Goal: Task Accomplishment & Management: Use online tool/utility

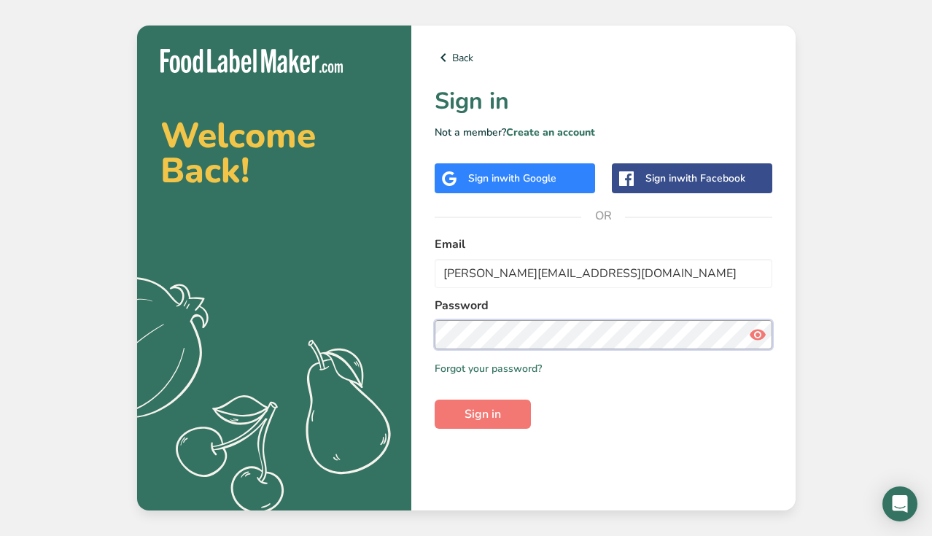
click at [482, 414] on button "Sign in" at bounding box center [483, 414] width 96 height 29
click at [485, 412] on span "Sign in" at bounding box center [482, 413] width 36 height 17
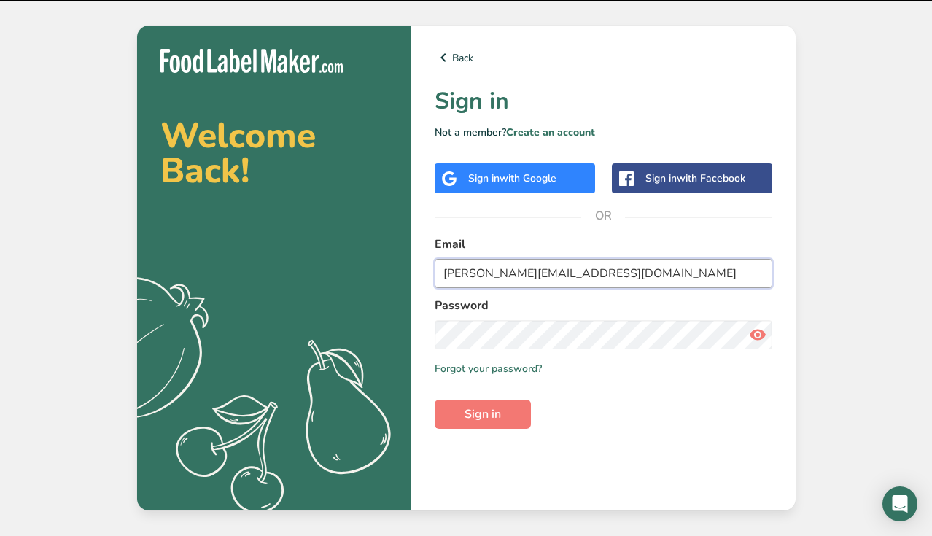
click at [522, 269] on input "[PERSON_NAME][EMAIL_ADDRESS][DOMAIN_NAME]" at bounding box center [604, 273] width 338 height 29
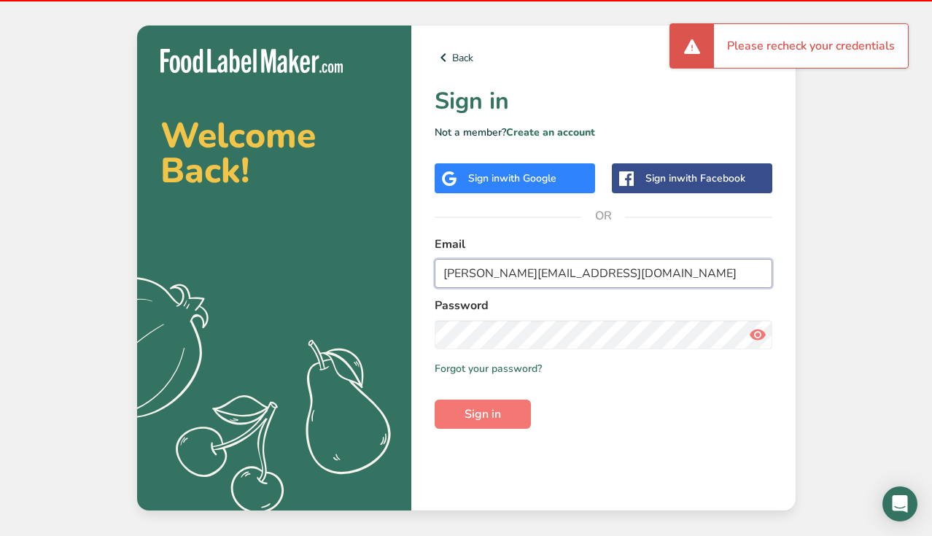
click at [513, 273] on input "[PERSON_NAME][EMAIL_ADDRESS][DOMAIN_NAME]" at bounding box center [604, 273] width 338 height 29
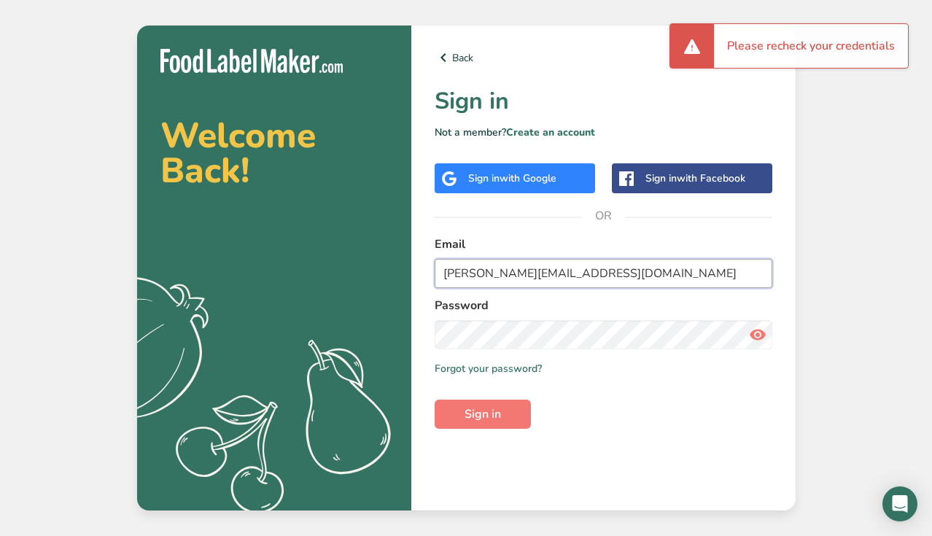
click at [505, 273] on input "[PERSON_NAME][EMAIL_ADDRESS][DOMAIN_NAME]" at bounding box center [604, 273] width 338 height 29
type input "[PERSON_NAME][EMAIL_ADDRESS][DOMAIN_NAME]"
click at [482, 414] on button "Sign in" at bounding box center [483, 414] width 96 height 29
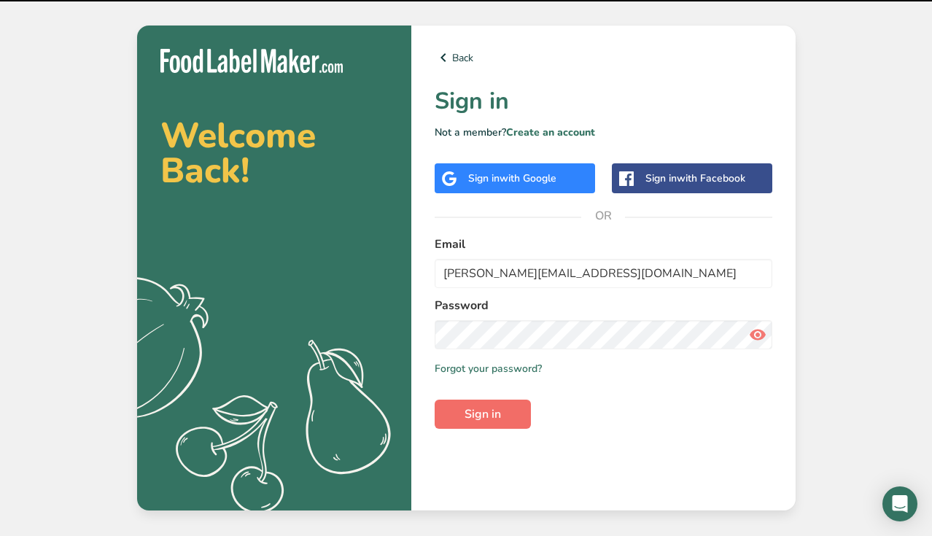
click at [491, 413] on span "Sign in" at bounding box center [482, 413] width 36 height 17
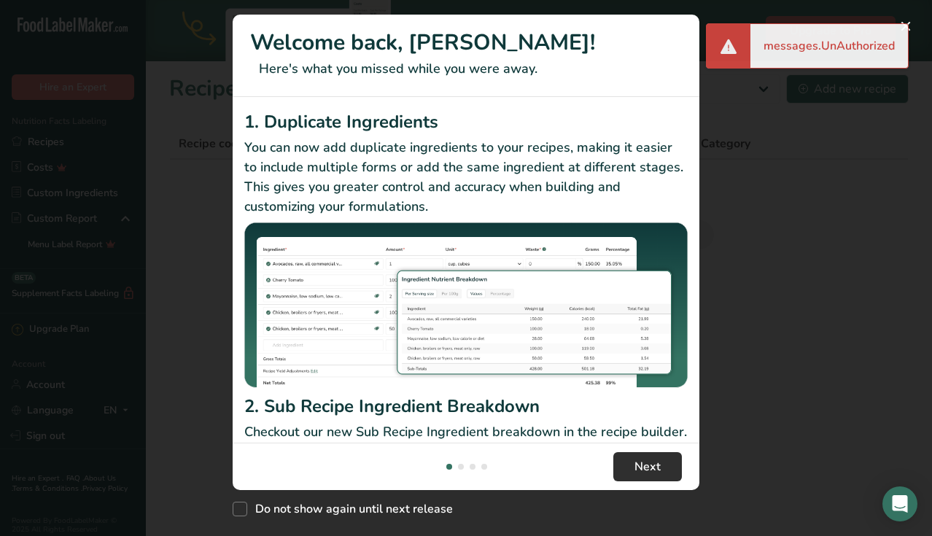
click at [653, 456] on button "Next" at bounding box center [647, 466] width 69 height 29
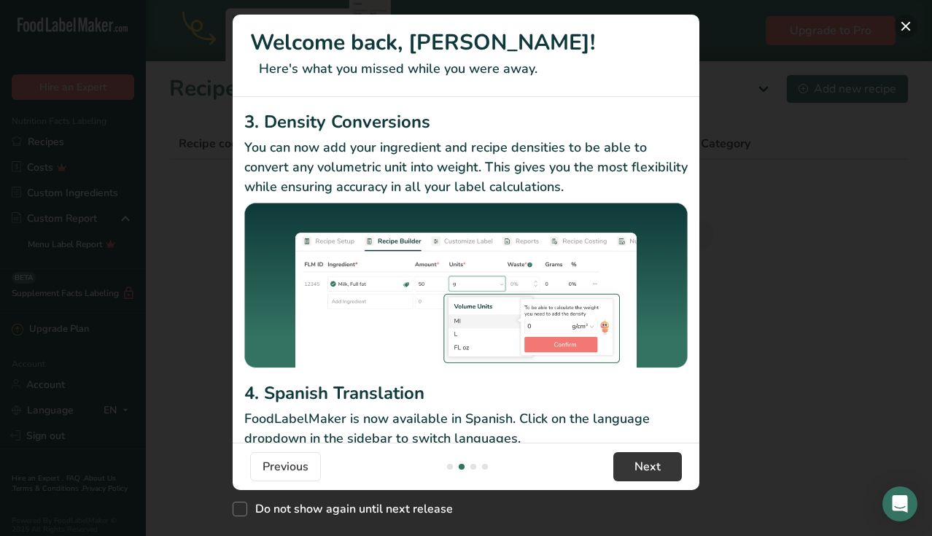
click at [903, 20] on button "New Features" at bounding box center [905, 26] width 23 height 23
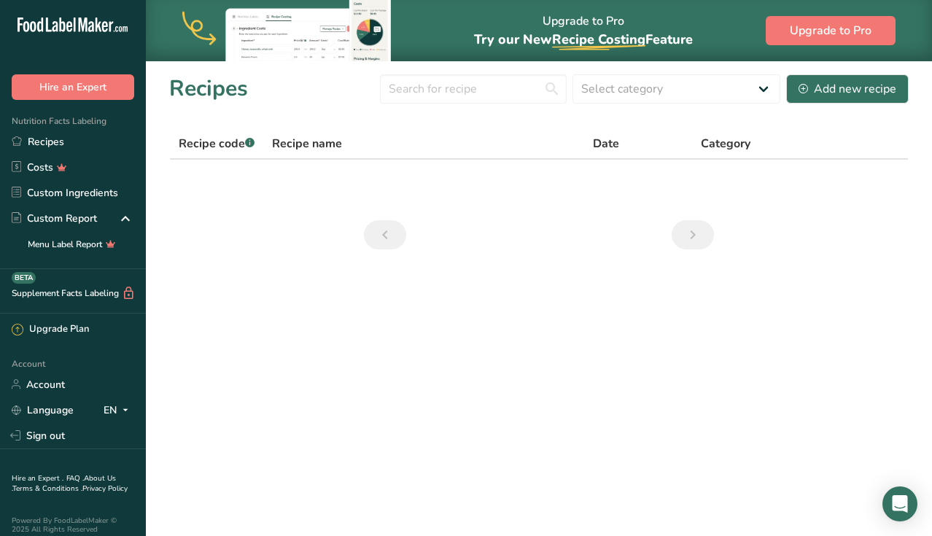
scroll to position [0, 0]
click at [50, 141] on link "Recipes" at bounding box center [73, 142] width 146 height 26
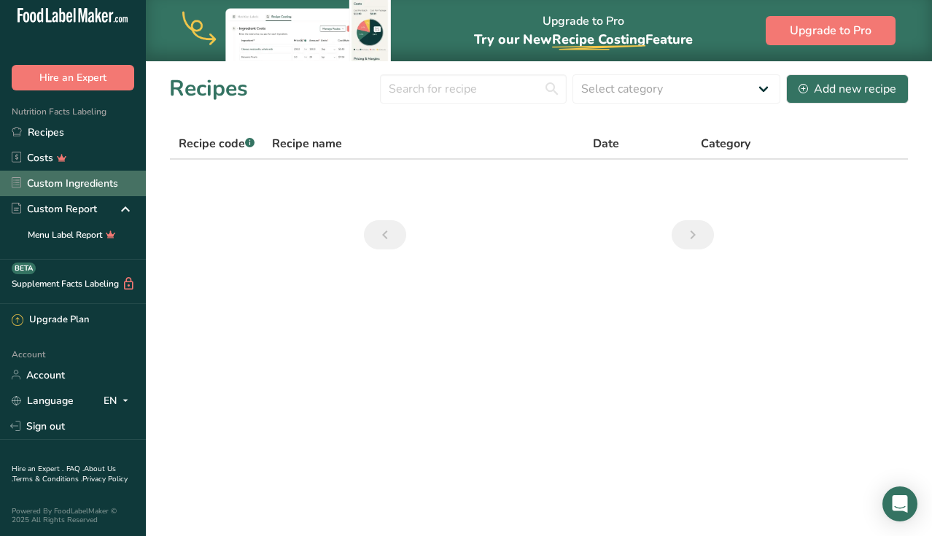
scroll to position [9, 0]
click at [77, 183] on link "Custom Ingredients" at bounding box center [73, 184] width 146 height 26
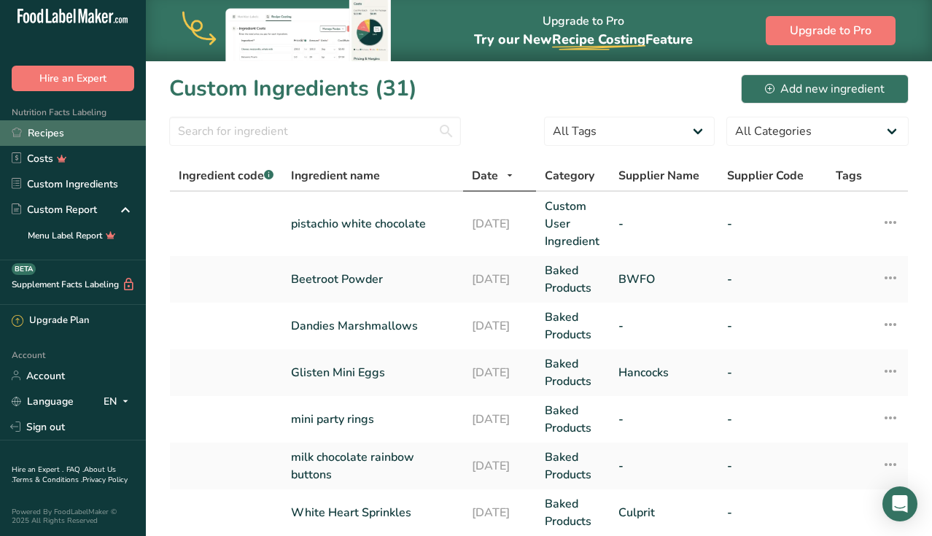
click at [62, 135] on link "Recipes" at bounding box center [73, 133] width 146 height 26
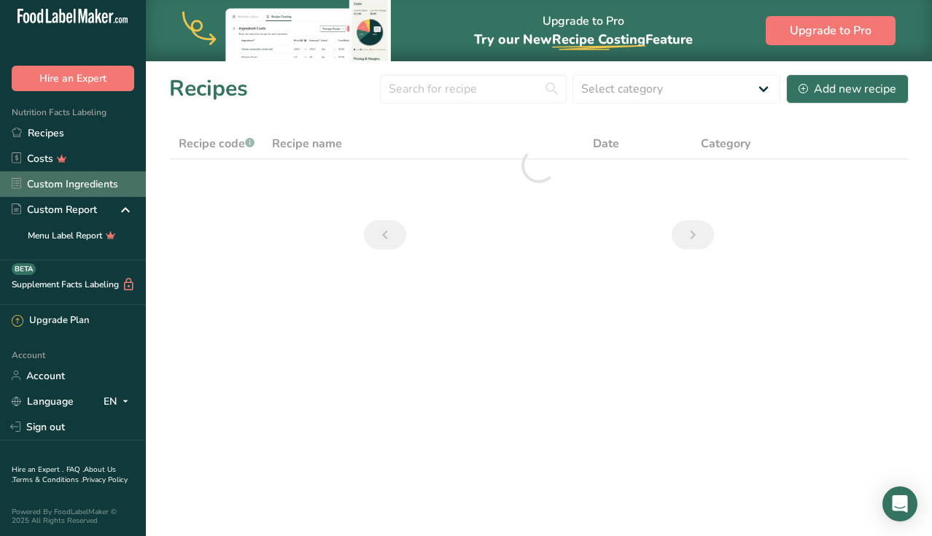
click at [81, 181] on link "Custom Ingredients" at bounding box center [73, 184] width 146 height 26
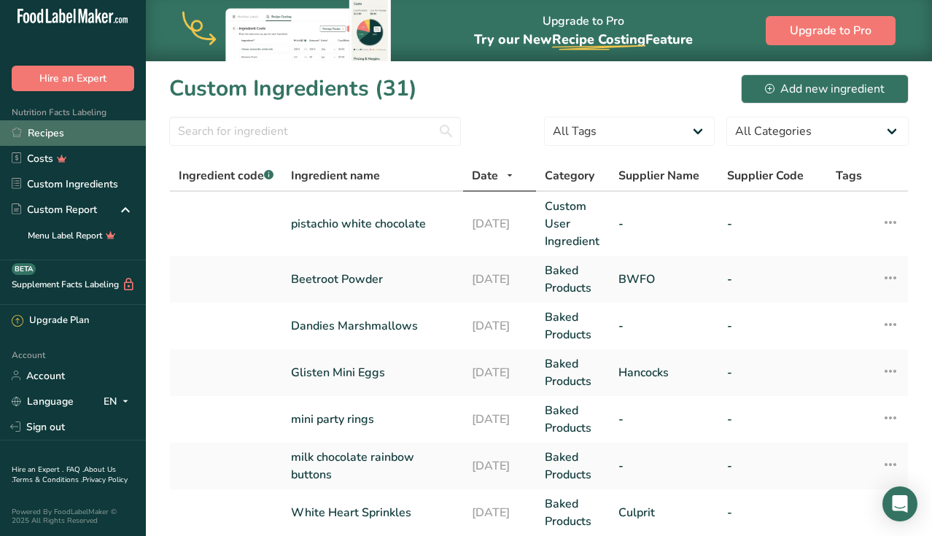
click at [69, 133] on link "Recipes" at bounding box center [73, 133] width 146 height 26
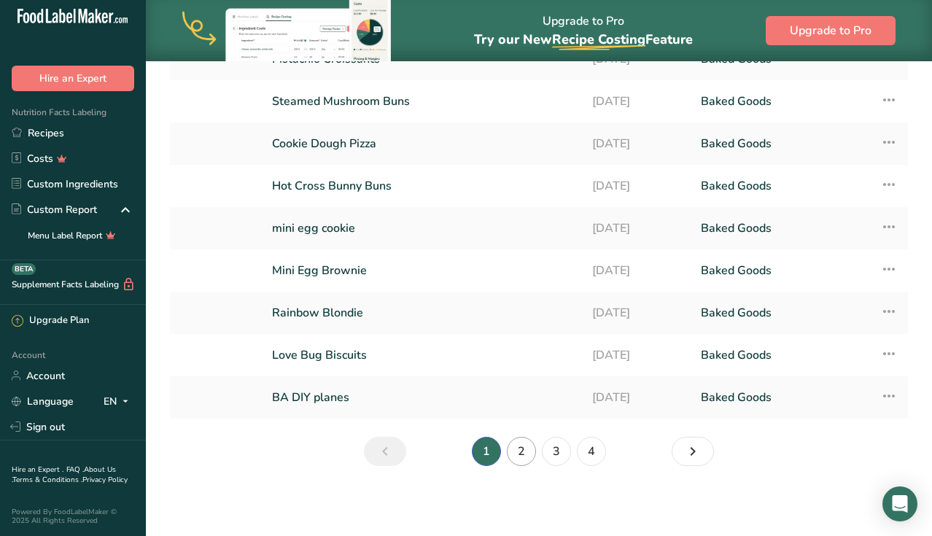
scroll to position [164, 0]
click at [523, 459] on link "2" at bounding box center [521, 451] width 29 height 29
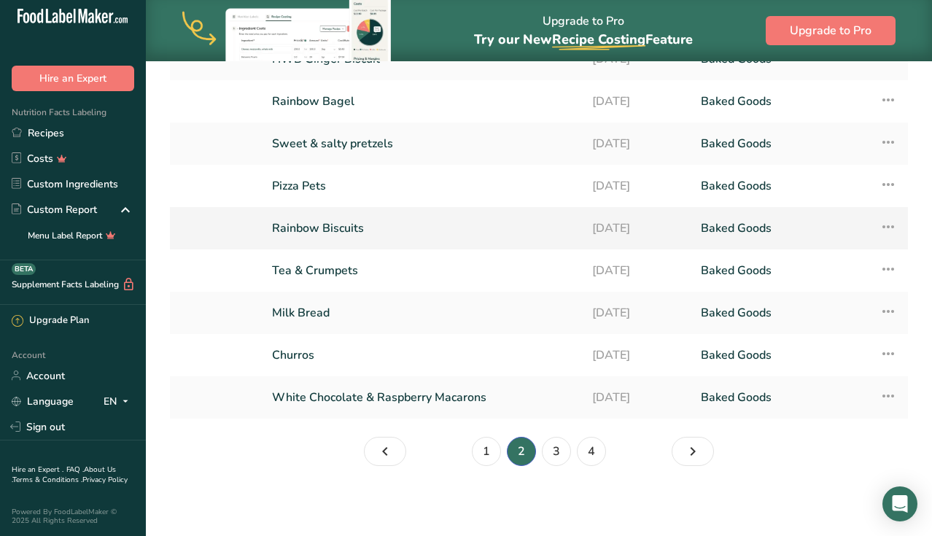
scroll to position [58, 0]
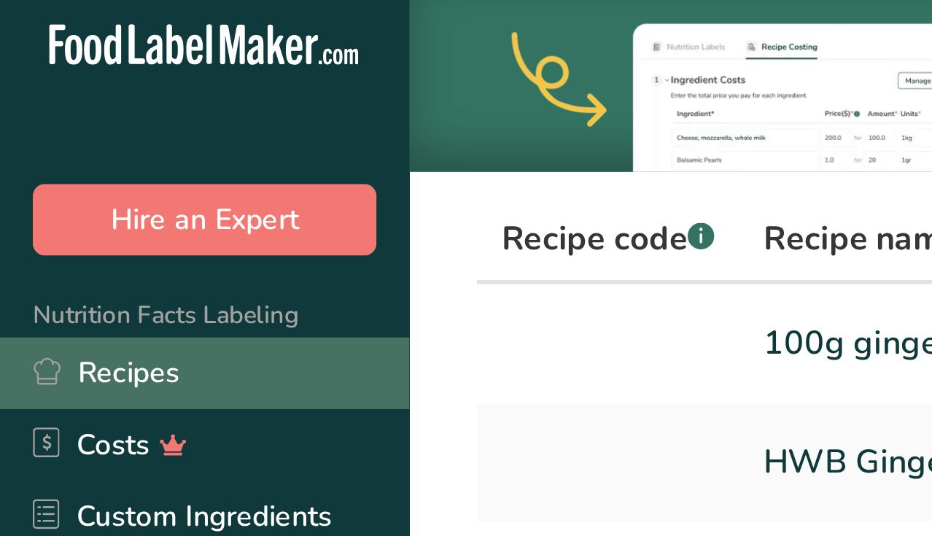
drag, startPoint x: 174, startPoint y: 84, endPoint x: 34, endPoint y: 141, distance: 151.1
click at [34, 141] on div ".a-20{fill:#fff;} Hire an Expert Nutrition Facts Labeling Recipes Costs Custom …" at bounding box center [466, 292] width 932 height 700
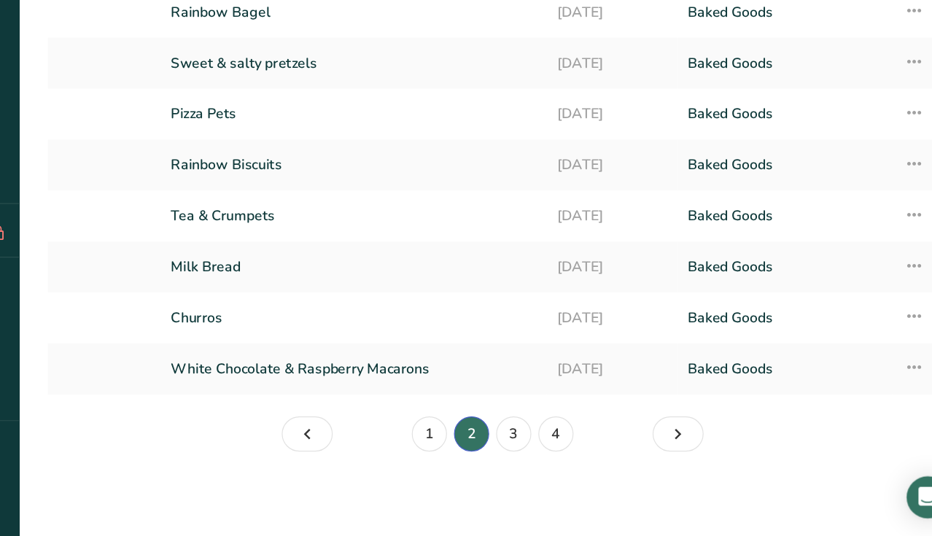
scroll to position [164, 0]
click at [542, 437] on link "3" at bounding box center [556, 451] width 29 height 29
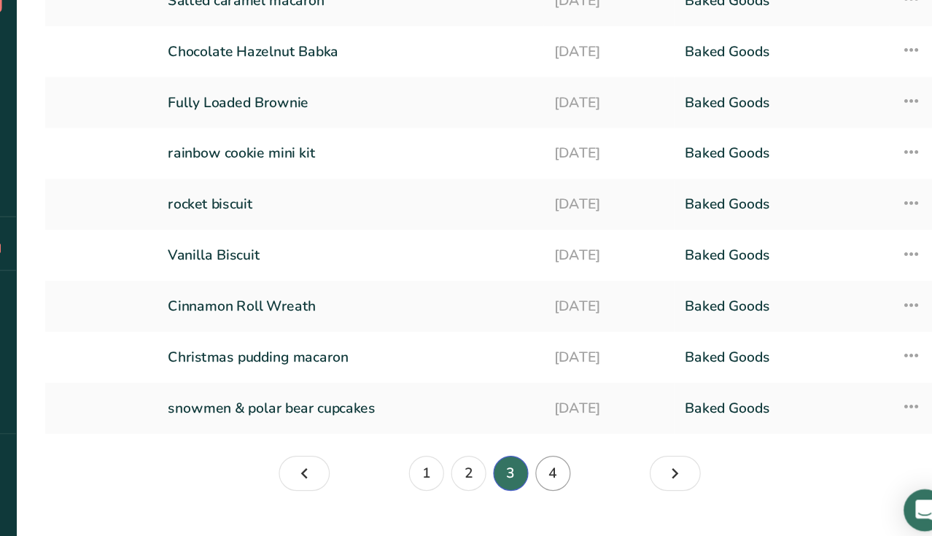
scroll to position [158, 0]
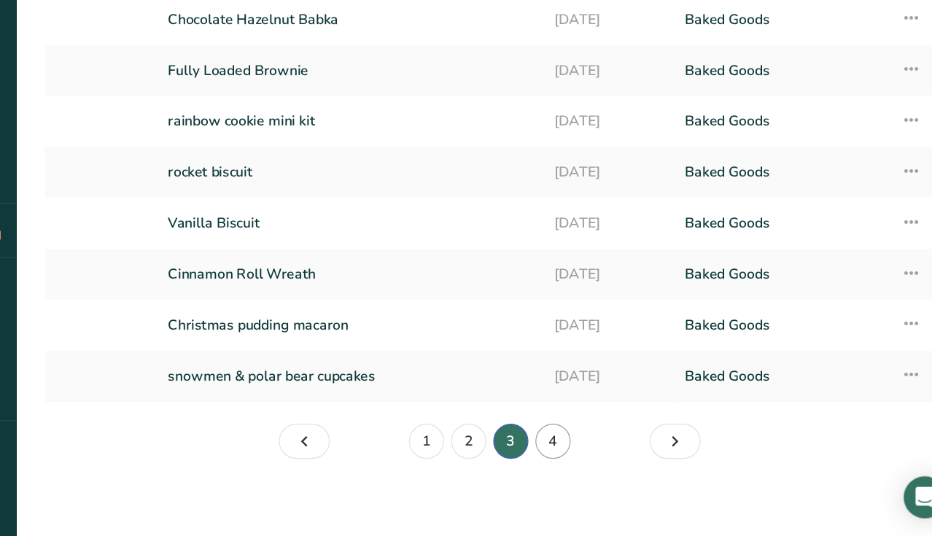
click at [577, 443] on link "4" at bounding box center [591, 457] width 29 height 29
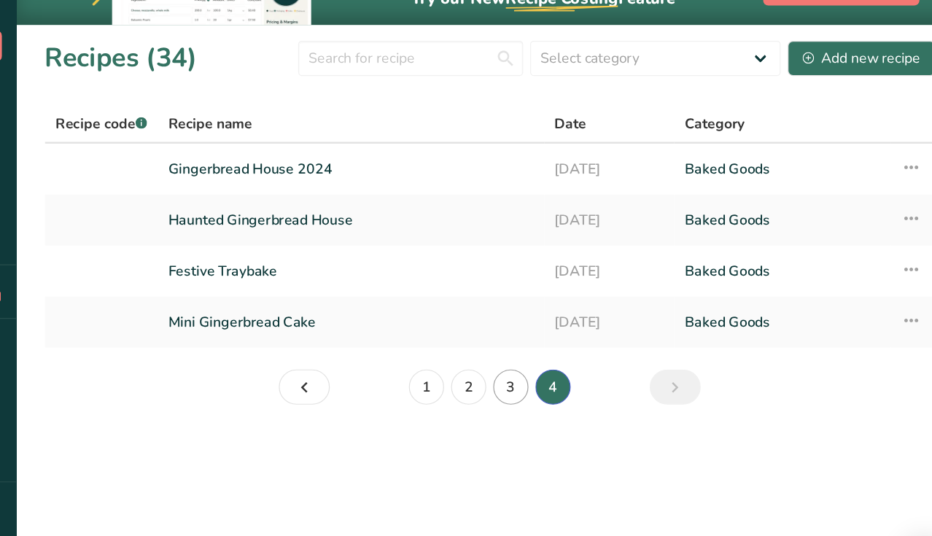
click at [542, 347] on link "3" at bounding box center [556, 361] width 29 height 29
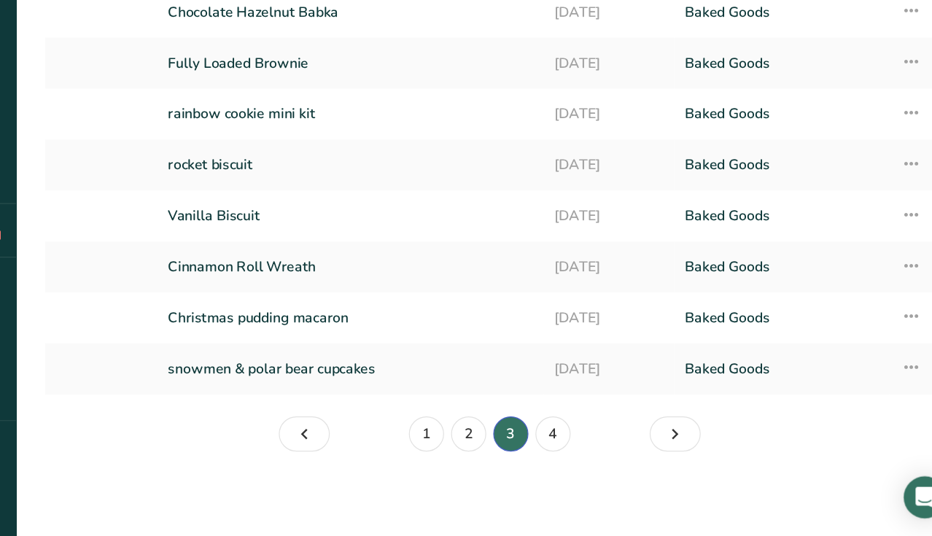
scroll to position [164, 0]
click at [507, 437] on link "2" at bounding box center [521, 451] width 29 height 29
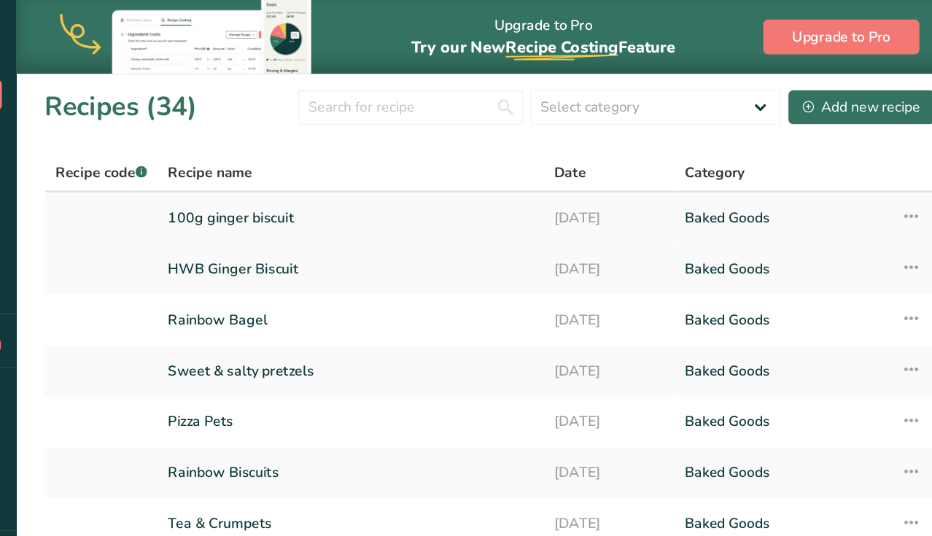
click at [272, 174] on link "100g ginger biscuit" at bounding box center [423, 181] width 303 height 31
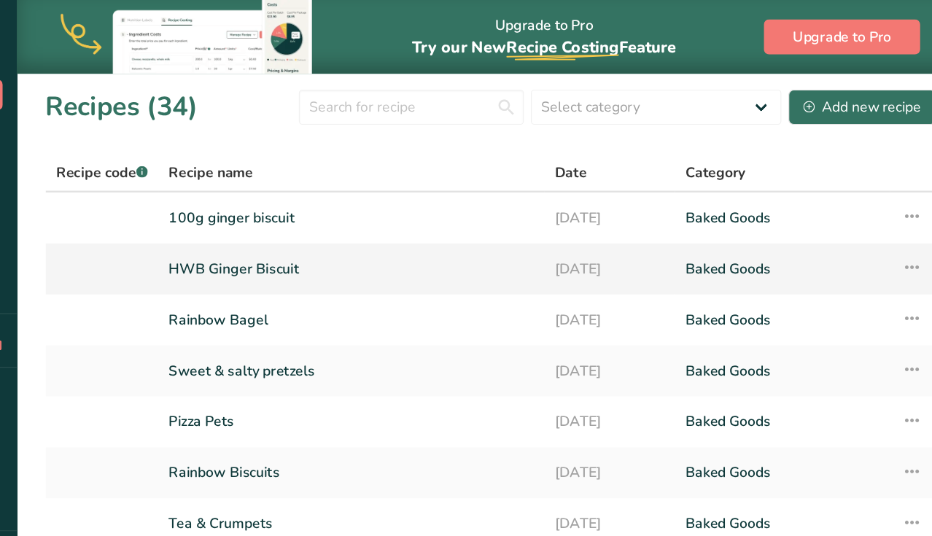
click at [272, 221] on link "HWB Ginger Biscuit" at bounding box center [423, 223] width 303 height 31
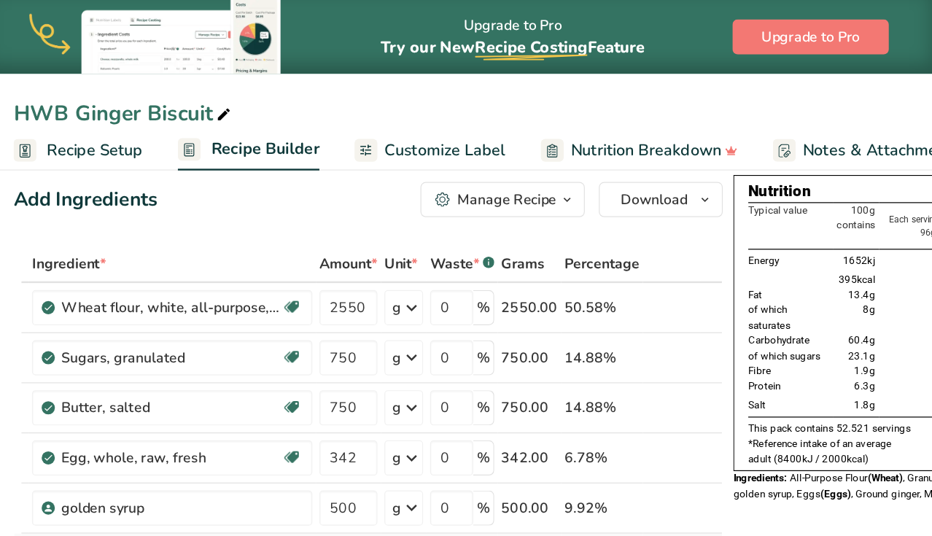
scroll to position [14, 0]
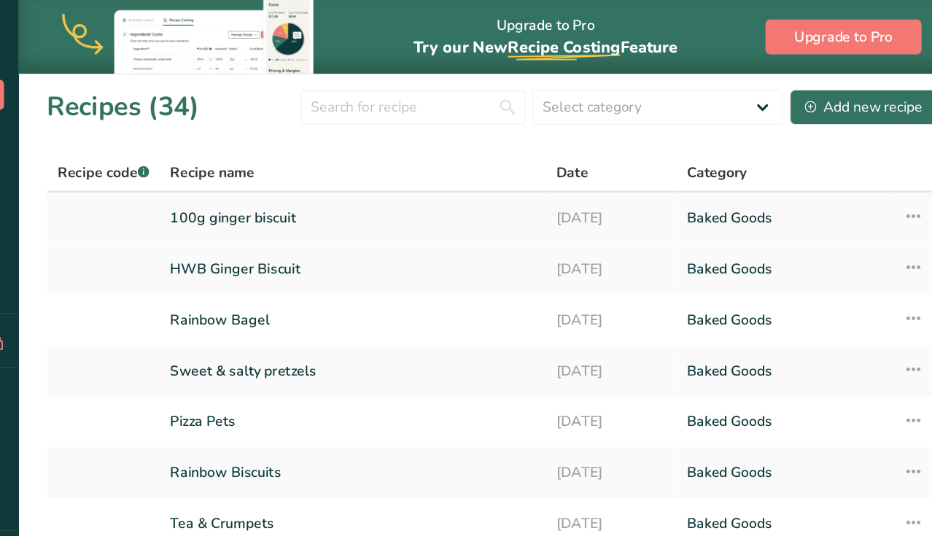
click at [272, 187] on link "100g ginger biscuit" at bounding box center [423, 181] width 303 height 31
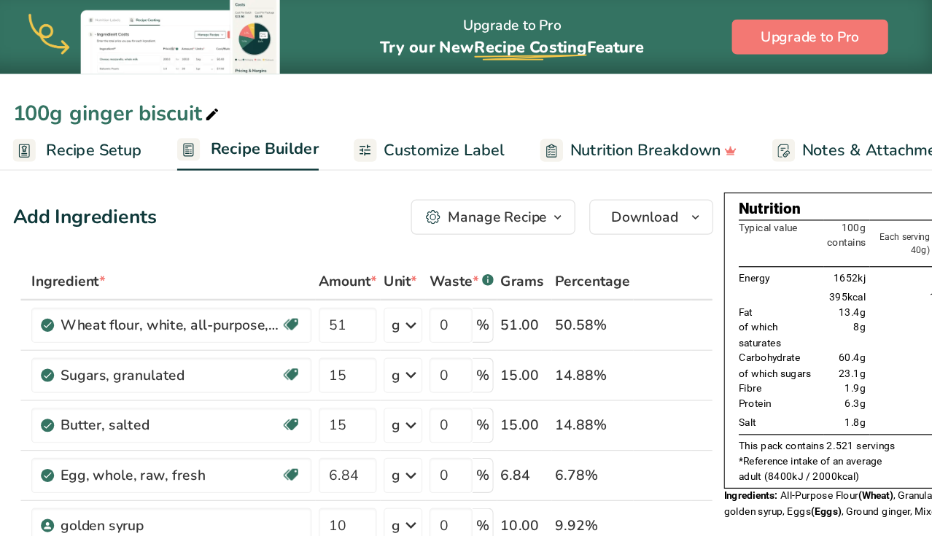
click at [615, 179] on icon "button" at bounding box center [621, 180] width 12 height 18
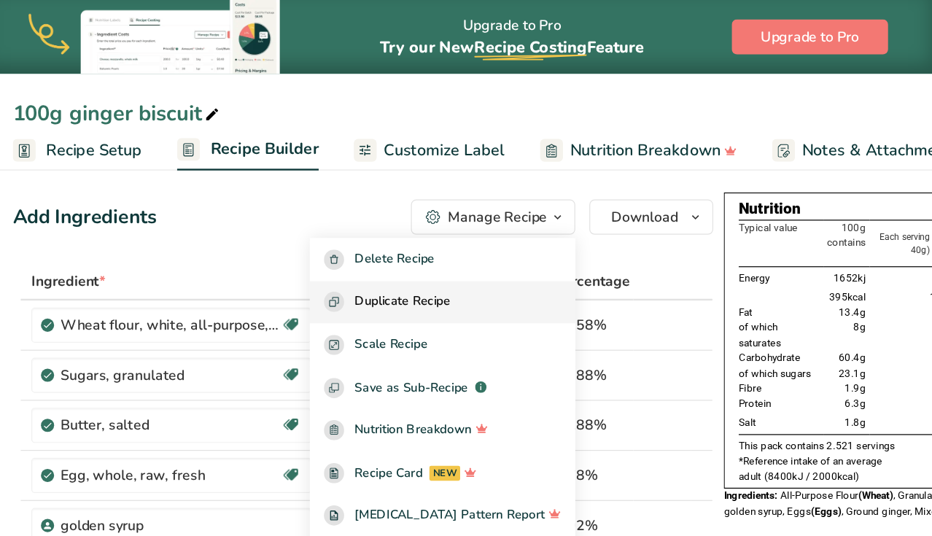
click at [453, 248] on span "Duplicate Recipe" at bounding box center [492, 250] width 79 height 17
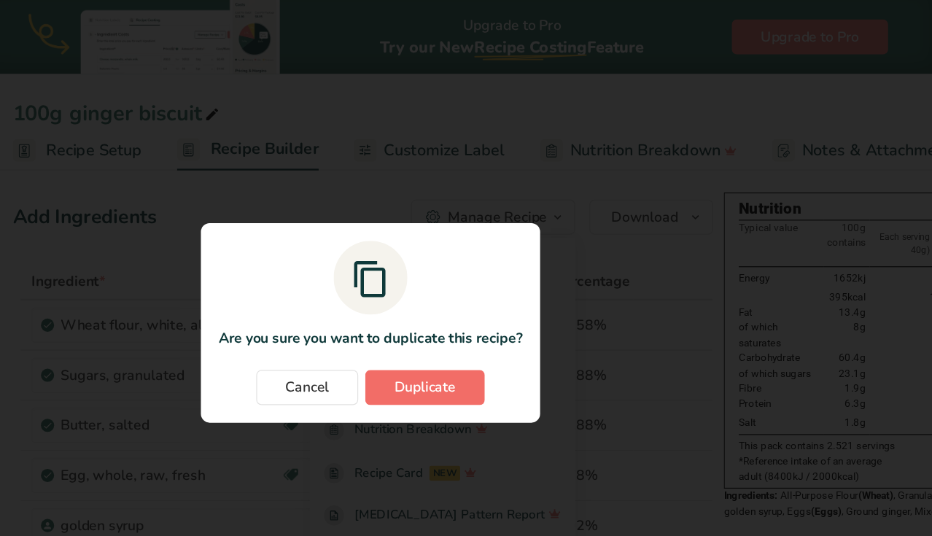
click at [486, 322] on span "Duplicate" at bounding box center [511, 321] width 51 height 17
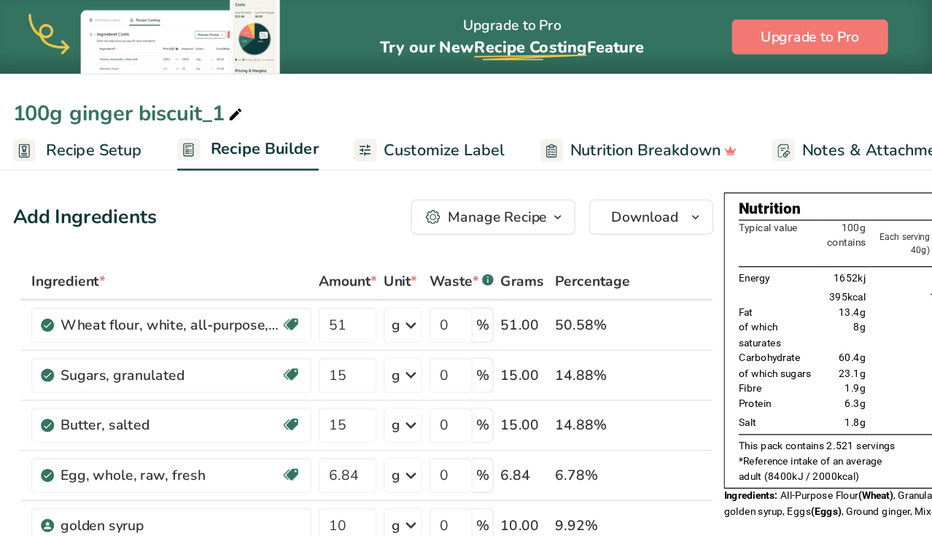
click at [185, 90] on div "100g ginger biscuit_1" at bounding box center [265, 94] width 193 height 26
type input "1"
type input "Bloom & Wild Gingerbread Men set"
click at [530, 174] on div "Manage Recipe" at bounding box center [571, 179] width 82 height 17
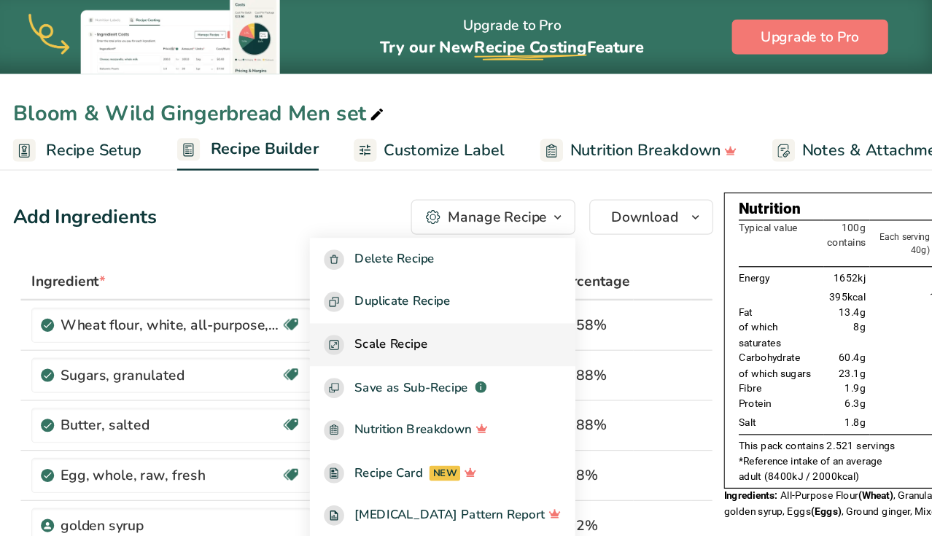
click at [453, 284] on span "Scale Recipe" at bounding box center [483, 286] width 61 height 17
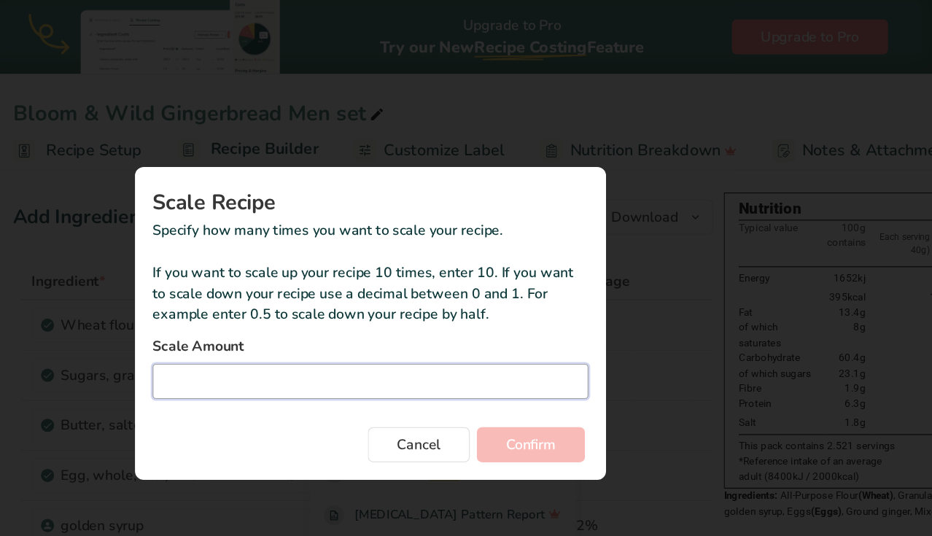
click at [357, 312] on input "Duplicate recipe modal" at bounding box center [466, 316] width 362 height 29
type input "0.57"
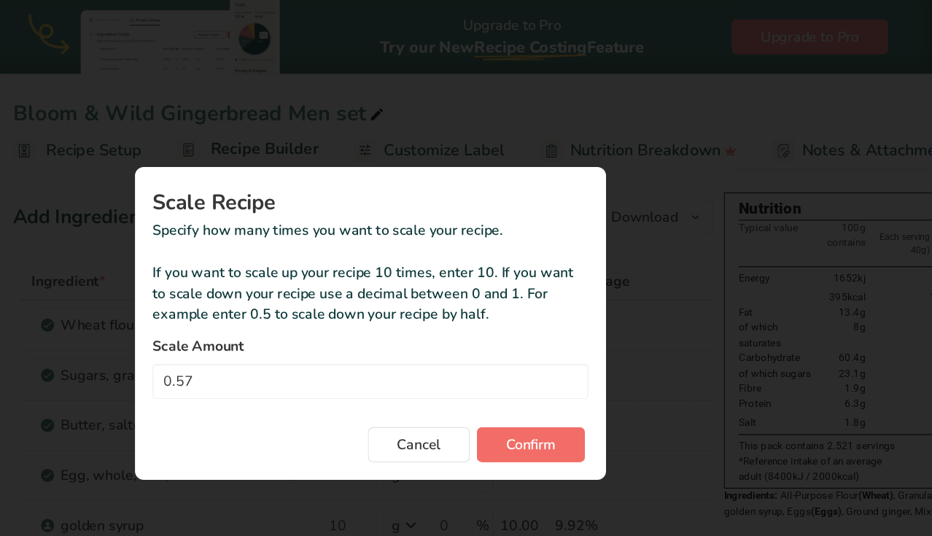
click at [578, 368] on span "Confirm" at bounding box center [599, 368] width 42 height 17
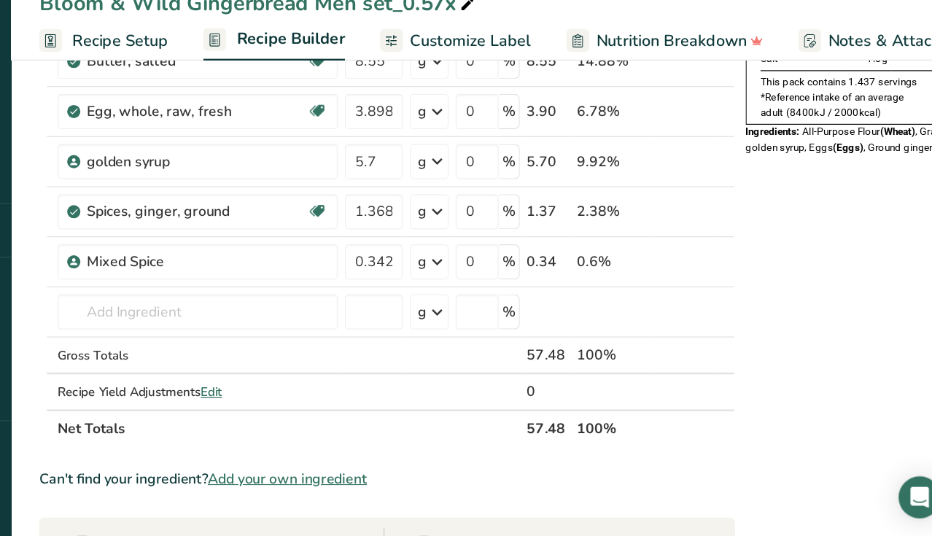
scroll to position [214, 0]
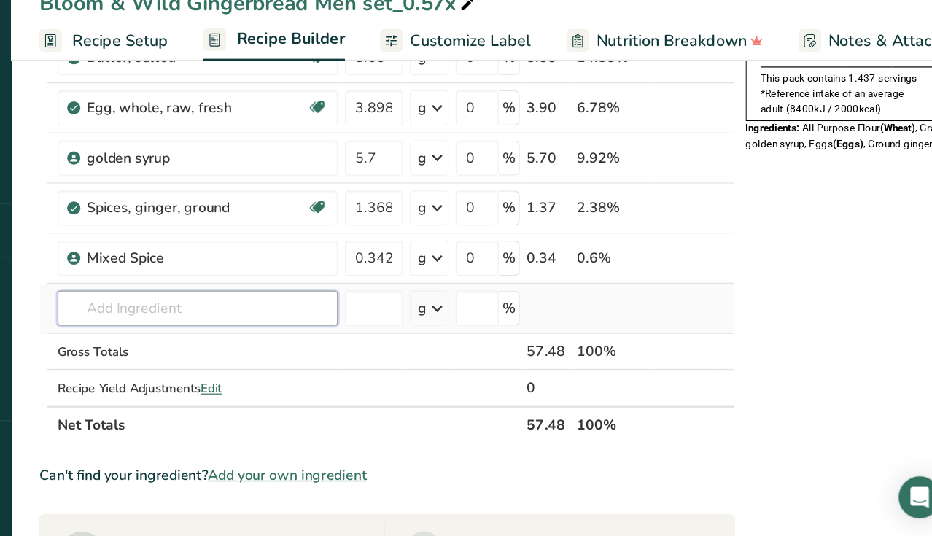
click at [184, 332] on input "text" at bounding box center [300, 346] width 233 height 29
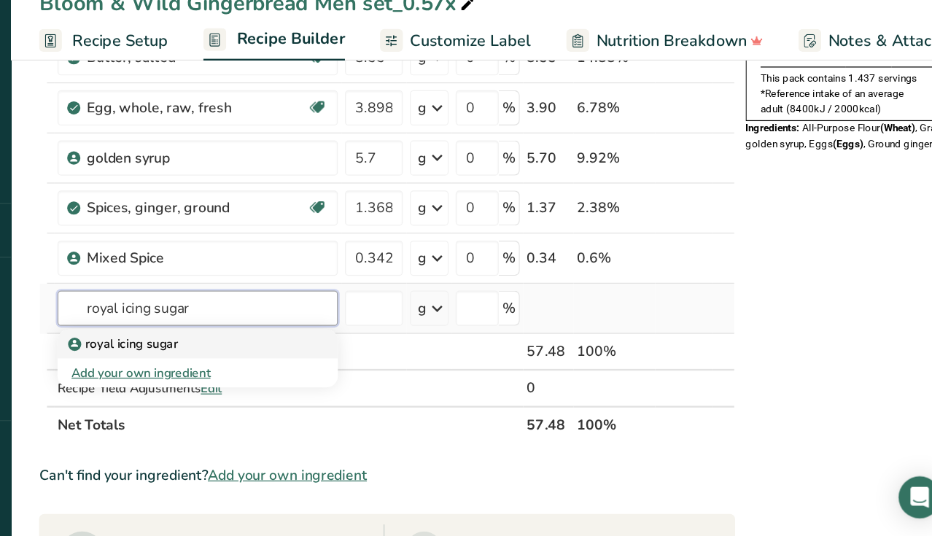
type input "royal icing sugar"
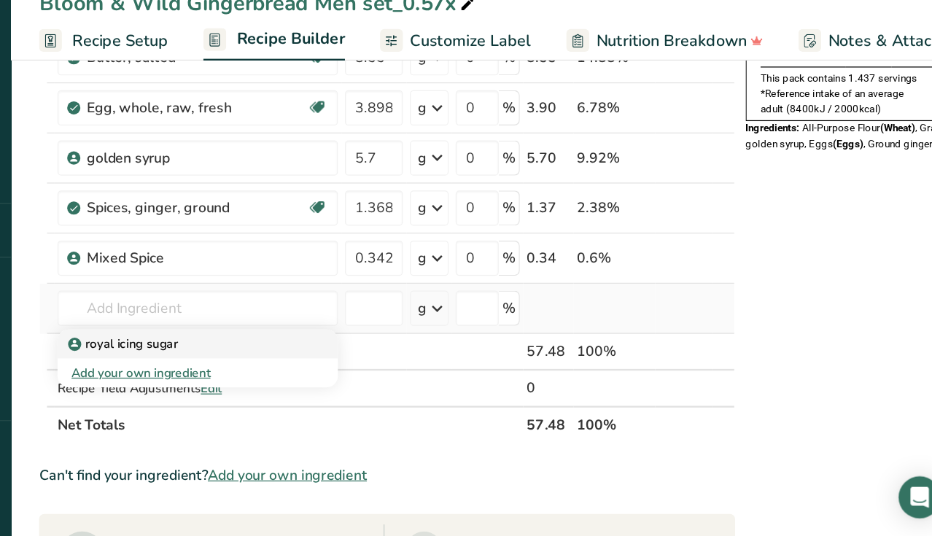
click at [196, 369] on p "royal icing sugar" at bounding box center [240, 376] width 88 height 15
type input "royal icing sugar"
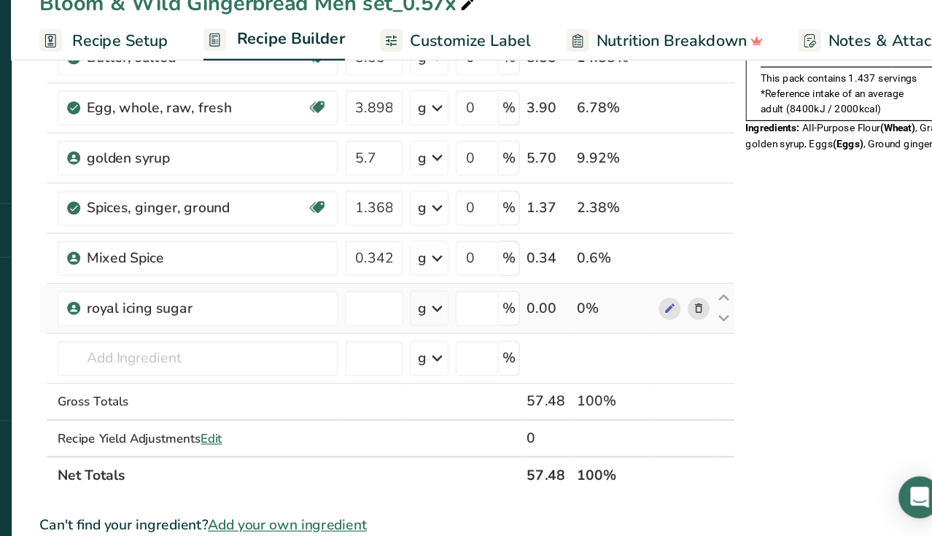
type input "0"
click at [423, 332] on input "0" at bounding box center [447, 346] width 48 height 29
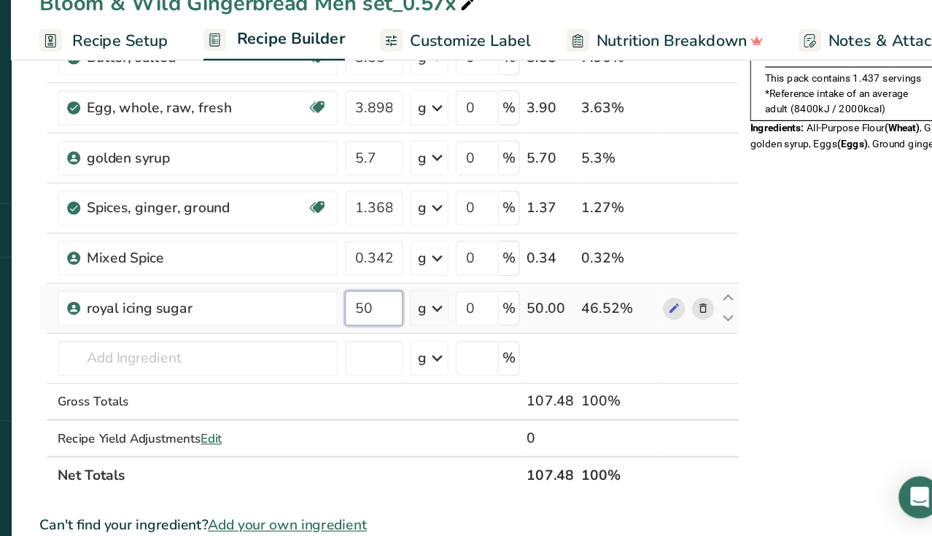
type input "50"
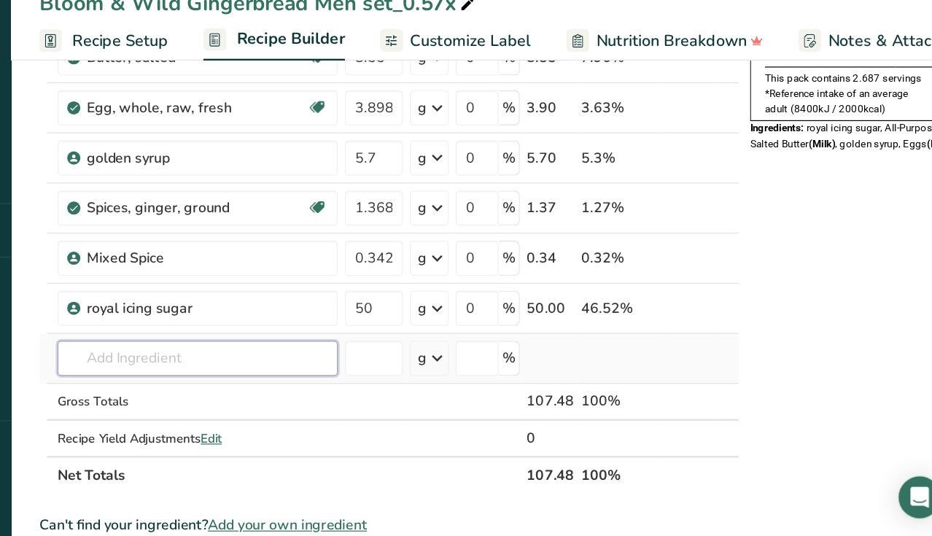
click at [184, 374] on input "text" at bounding box center [300, 388] width 233 height 29
